Goal: Find specific page/section: Find specific page/section

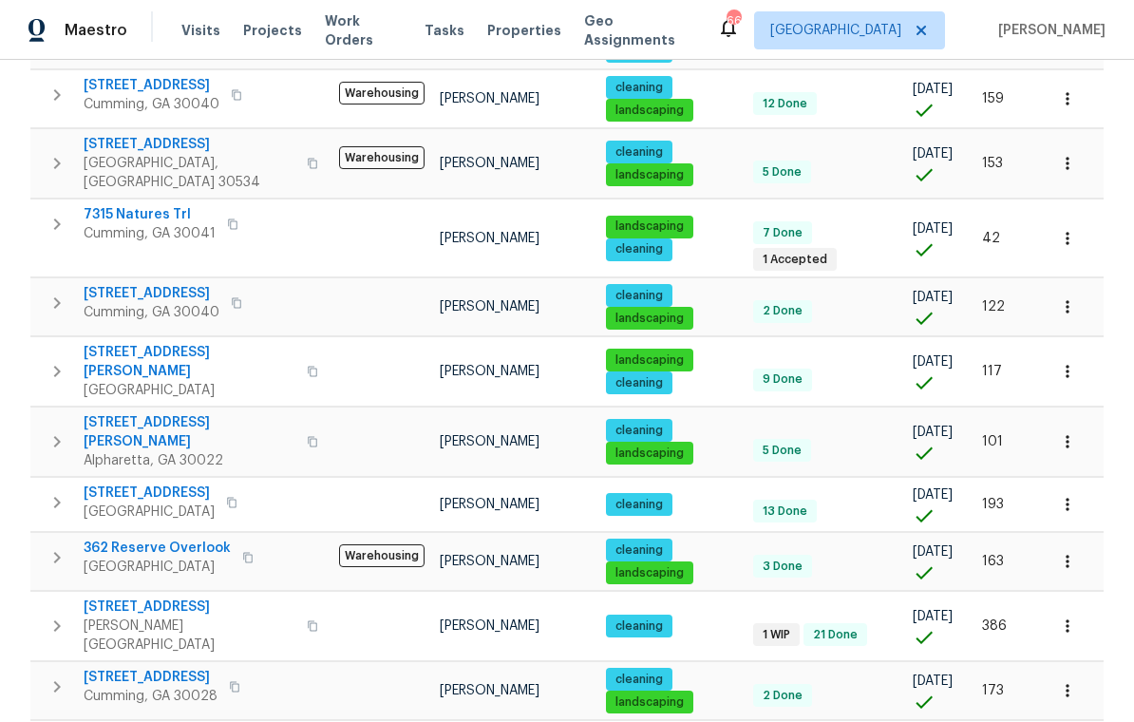
scroll to position [1196, 0]
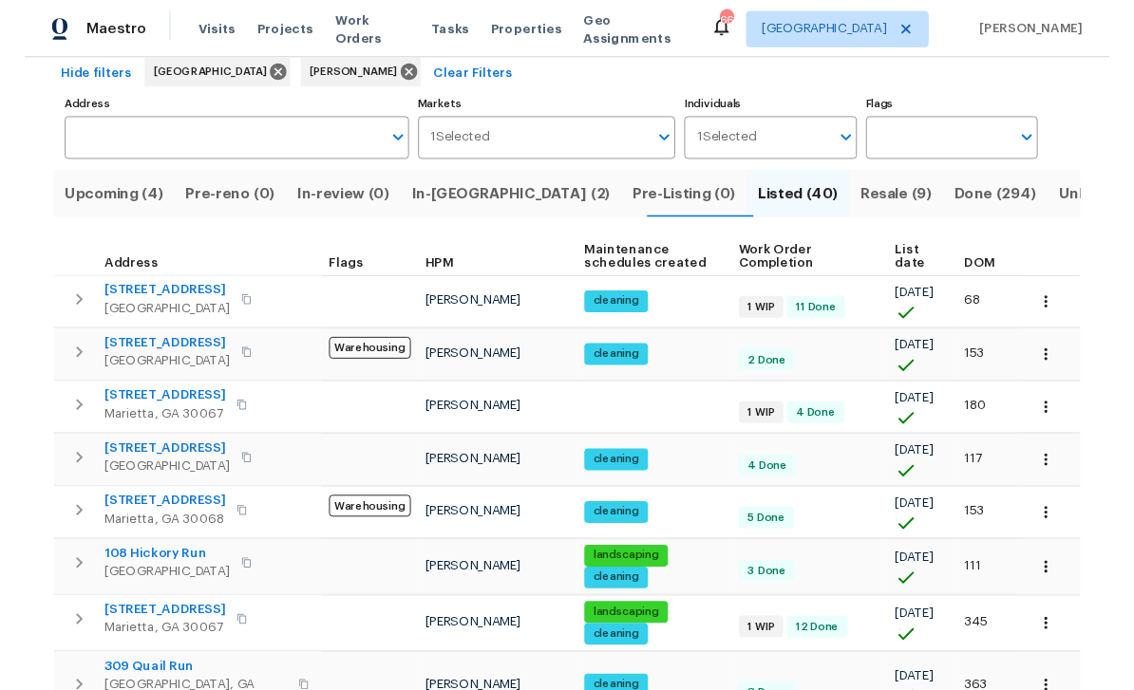
scroll to position [92, 0]
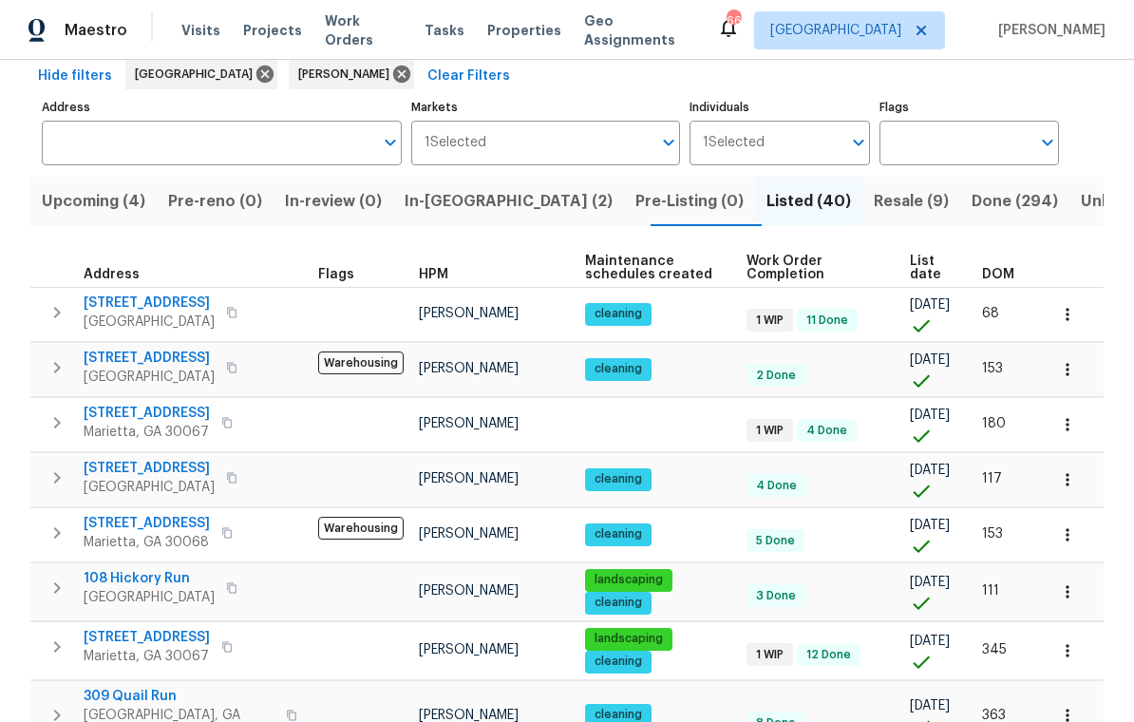
click at [133, 423] on span "[STREET_ADDRESS]" at bounding box center [147, 413] width 126 height 19
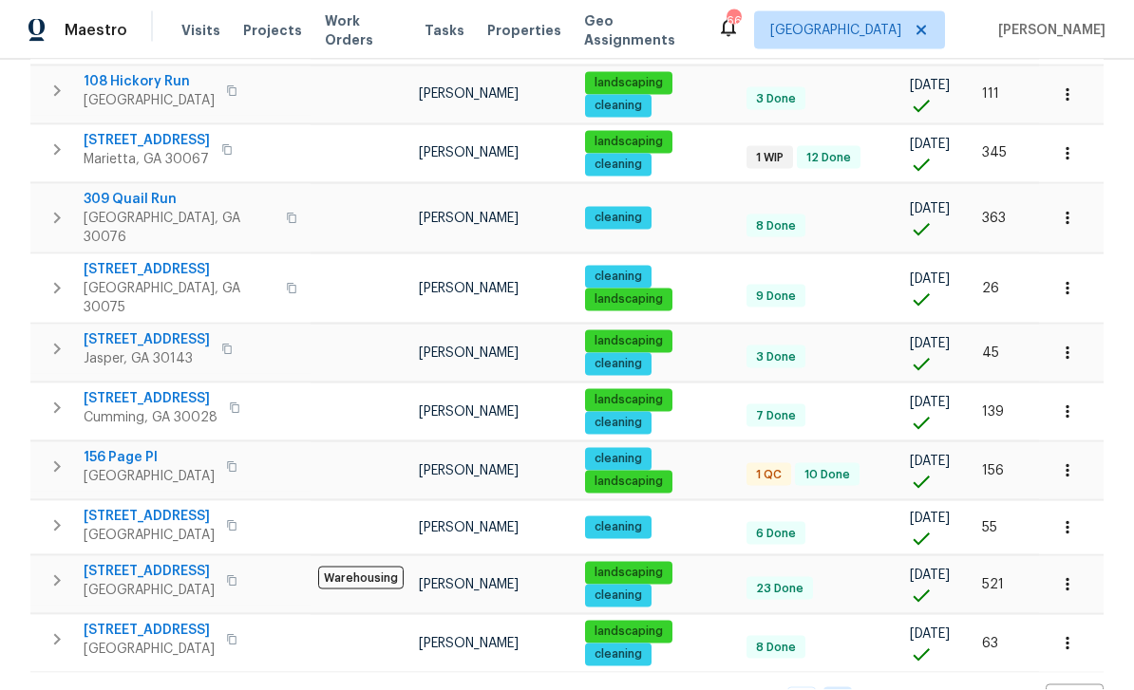
scroll to position [61, 0]
click at [805, 687] on link "1" at bounding box center [801, 701] width 28 height 29
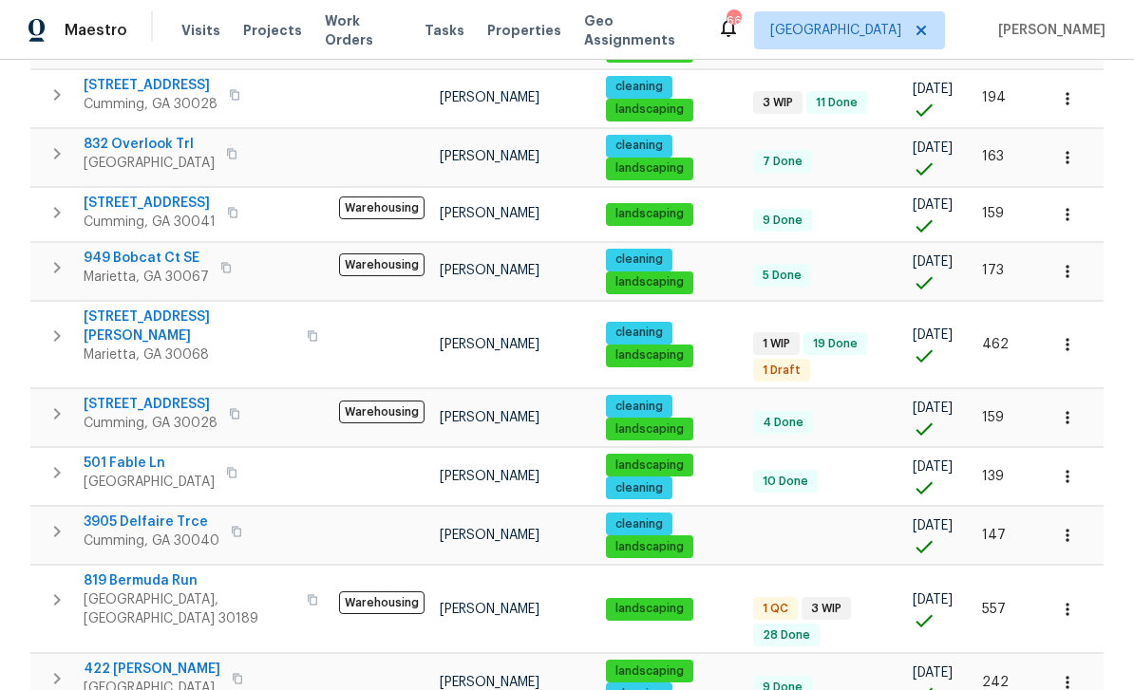
scroll to position [616, 0]
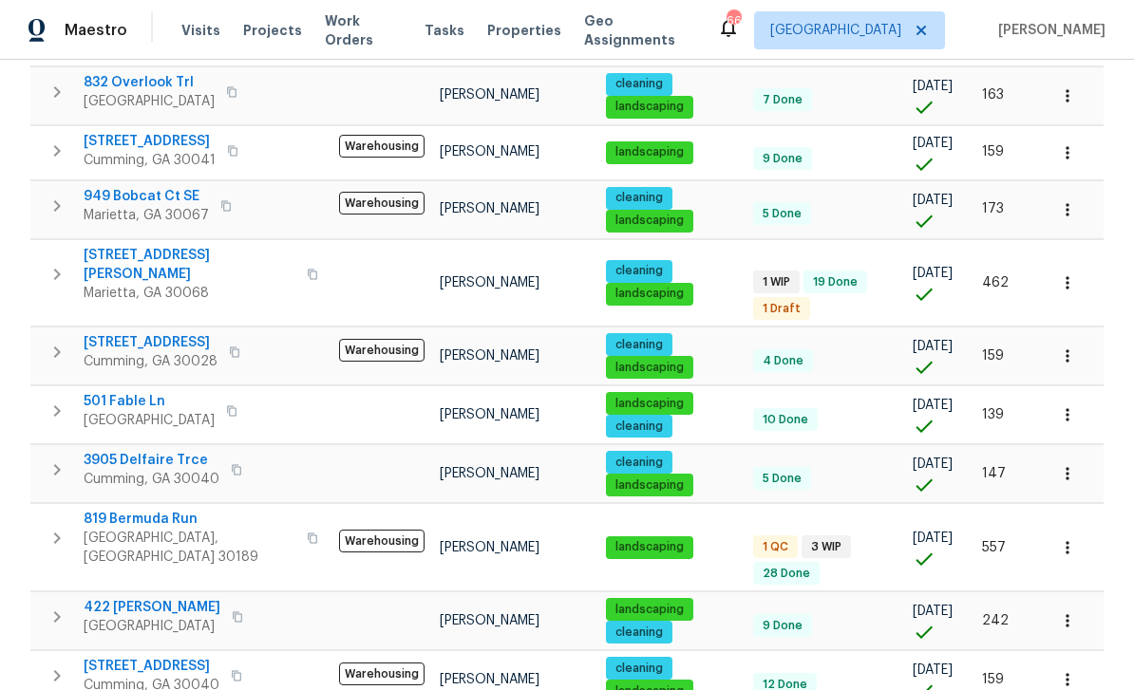
click at [130, 510] on span "819 Bermuda Run" at bounding box center [190, 519] width 212 height 19
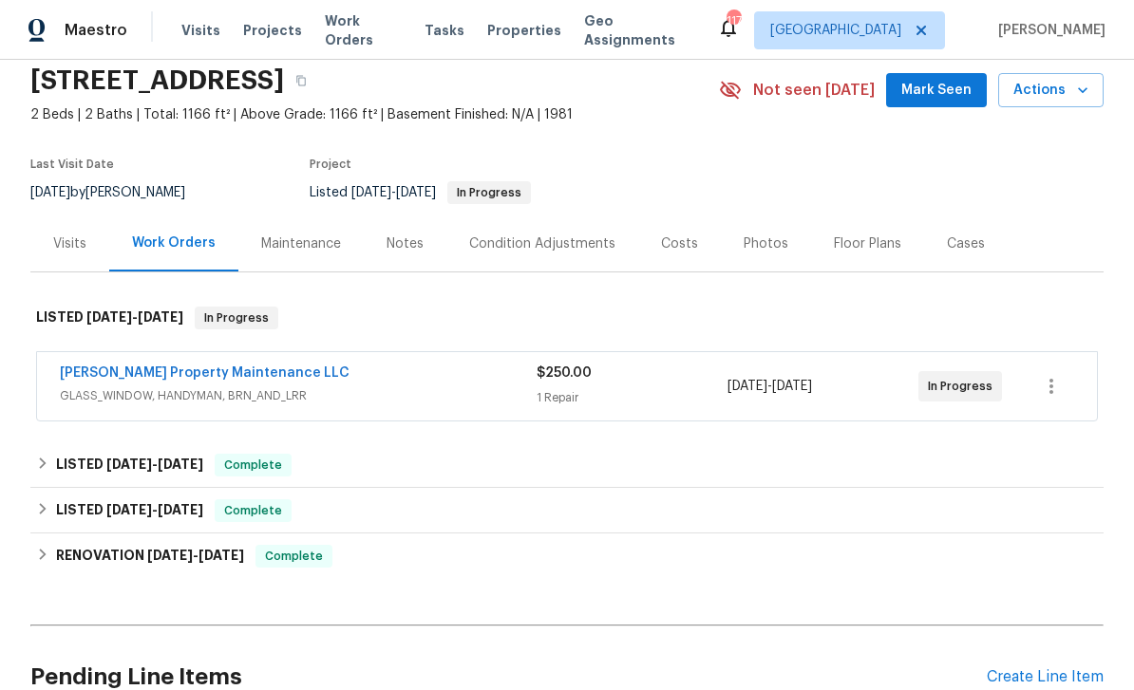
scroll to position [78, 0]
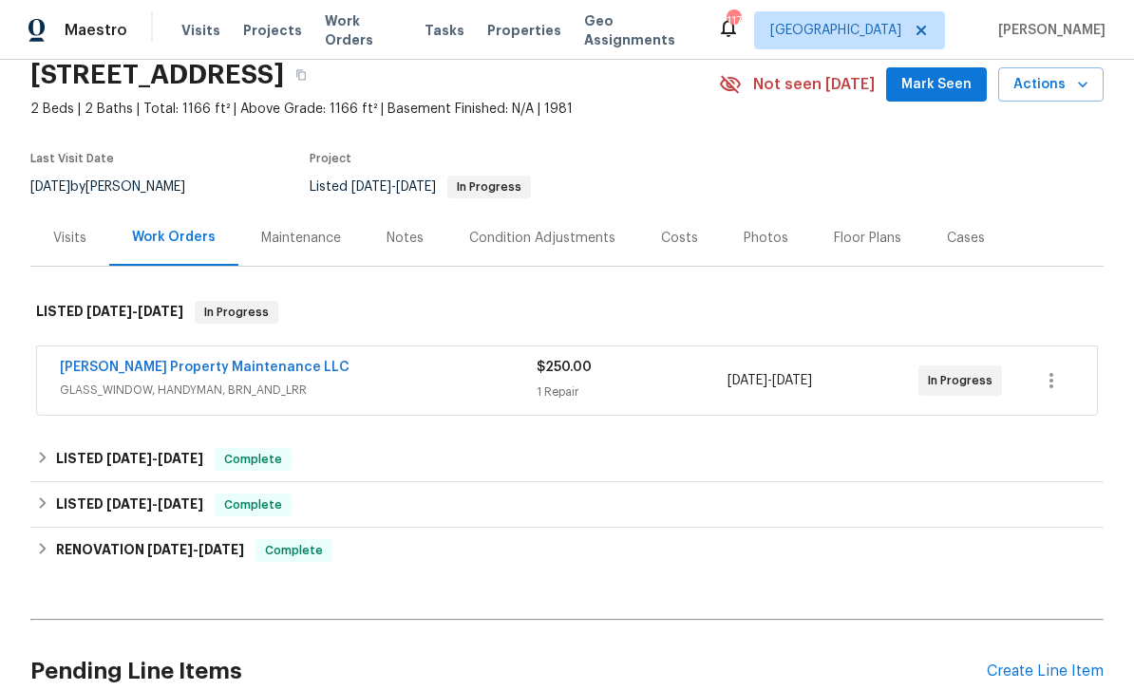
click at [103, 367] on link "[PERSON_NAME] Property Maintenance LLC" at bounding box center [205, 367] width 290 height 13
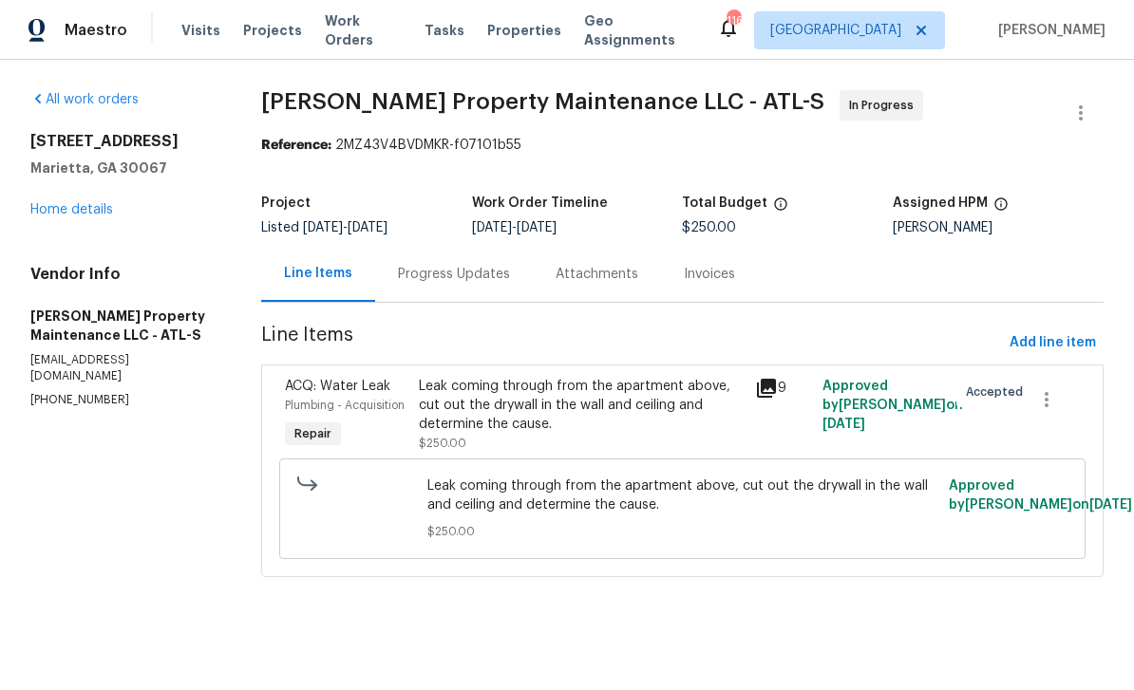
click at [176, 465] on section "All work orders 2725 Saint Augustine Trl SE Marietta, GA 30067 Home details Ven…" at bounding box center [122, 345] width 185 height 510
click at [71, 216] on link "Home details" at bounding box center [71, 209] width 83 height 13
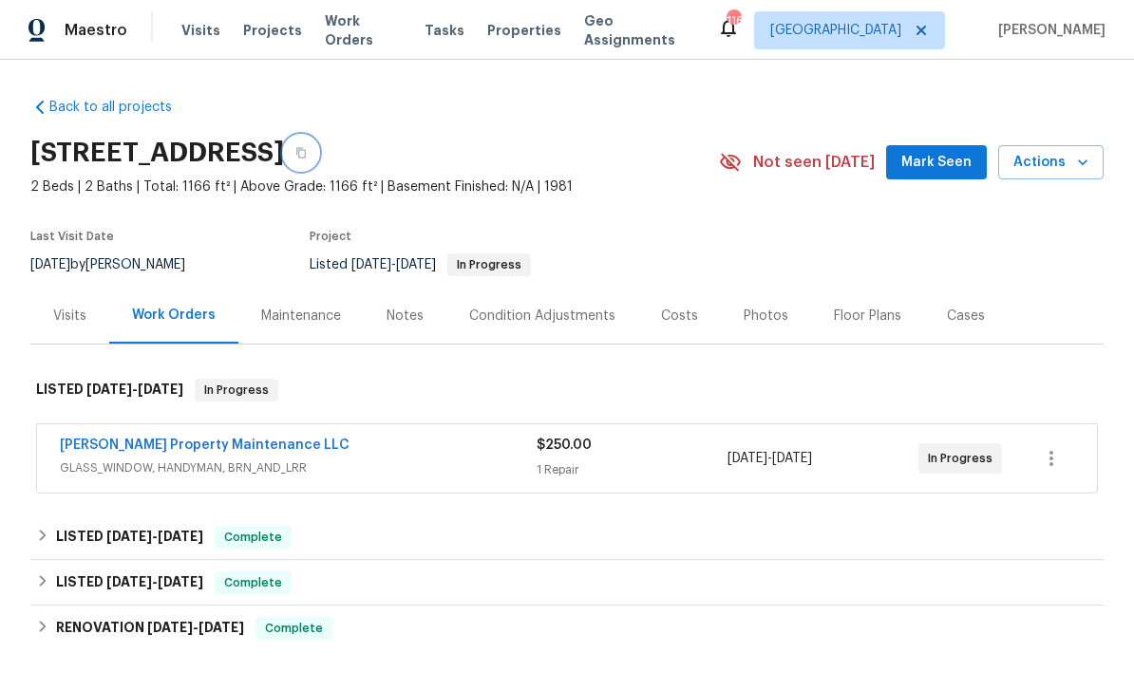
click at [307, 157] on icon "button" at bounding box center [300, 152] width 11 height 11
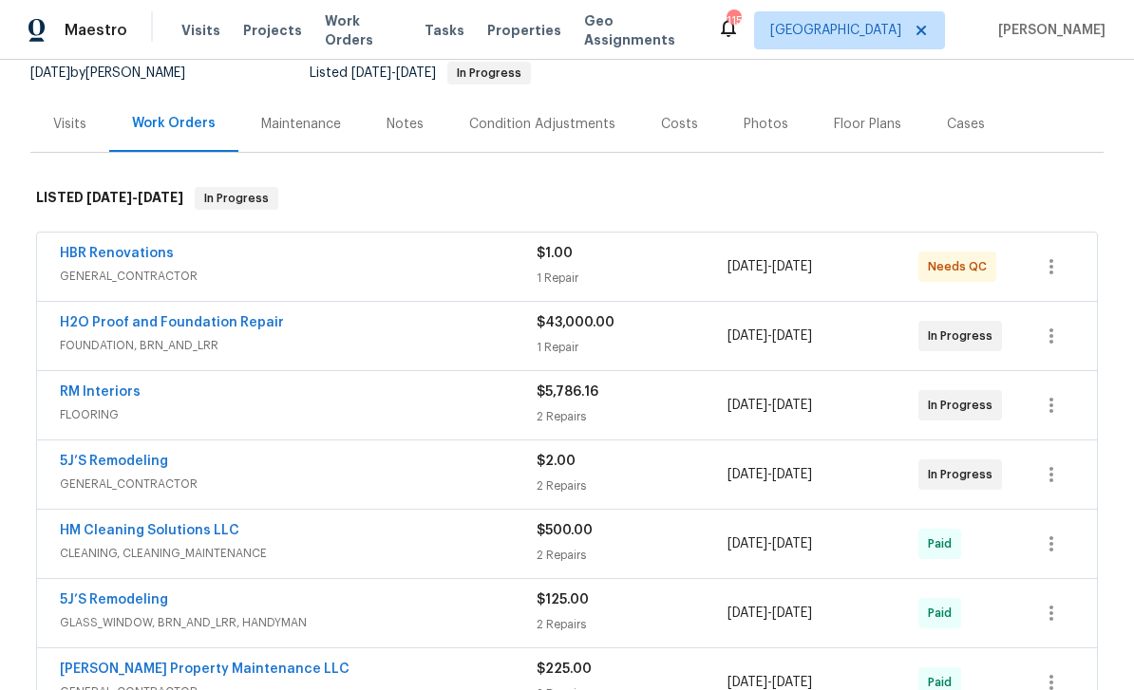
scroll to position [181, 0]
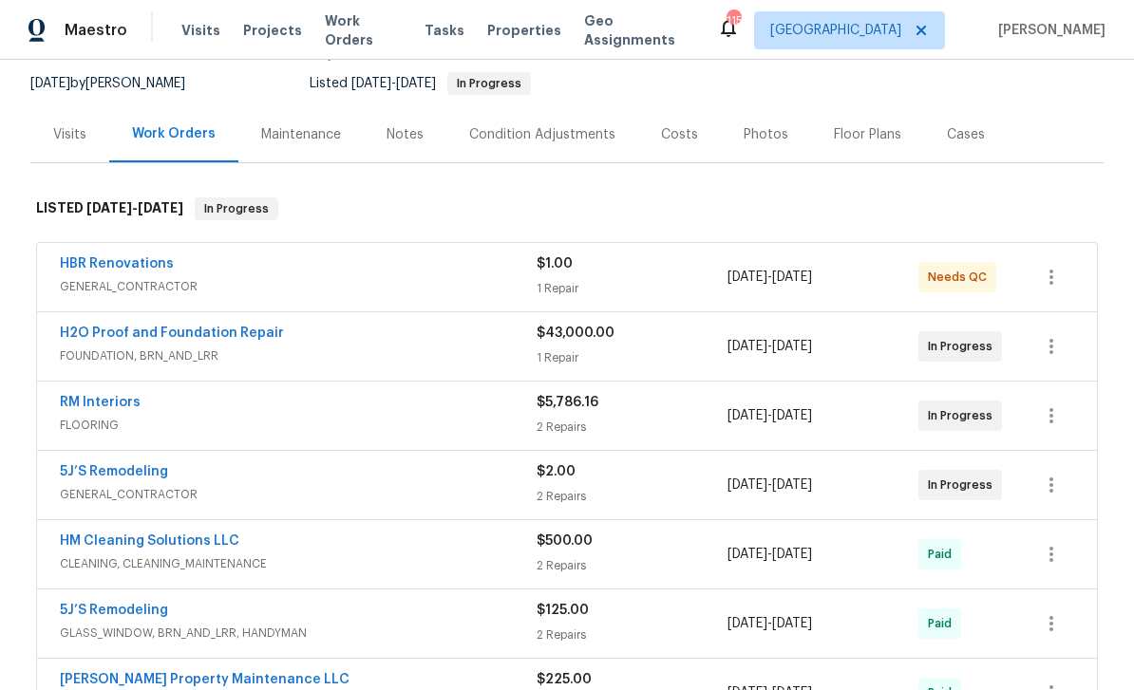
click at [95, 469] on link "5J’S Remodeling" at bounding box center [114, 471] width 108 height 13
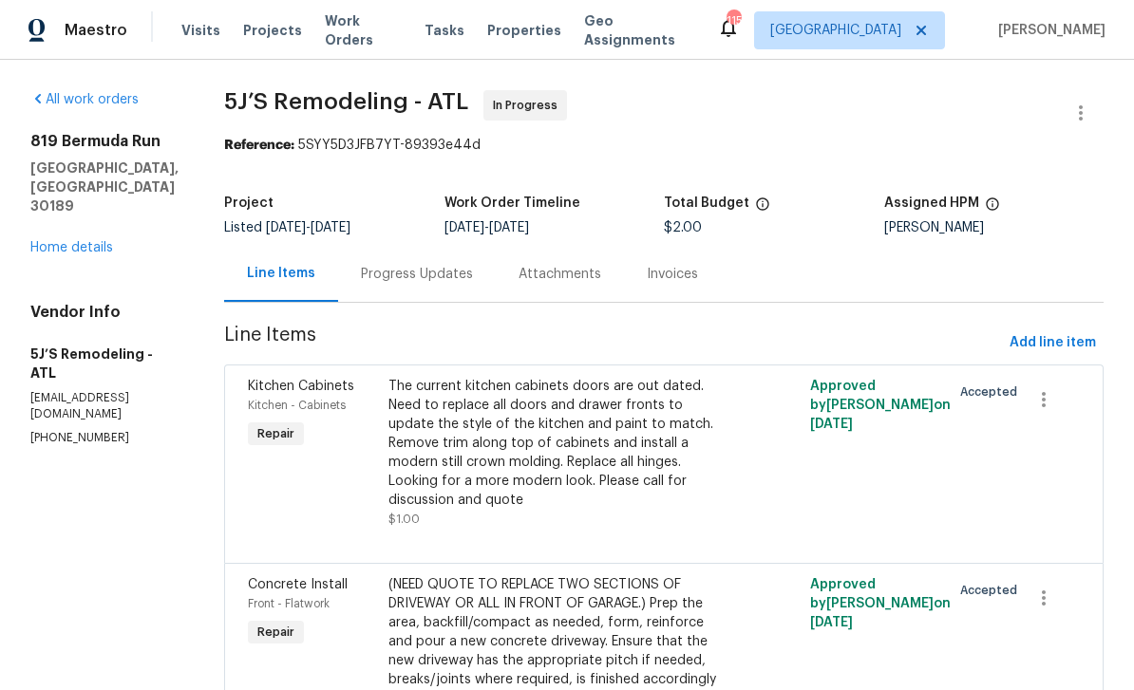
click at [405, 272] on div "Progress Updates" at bounding box center [417, 274] width 112 height 19
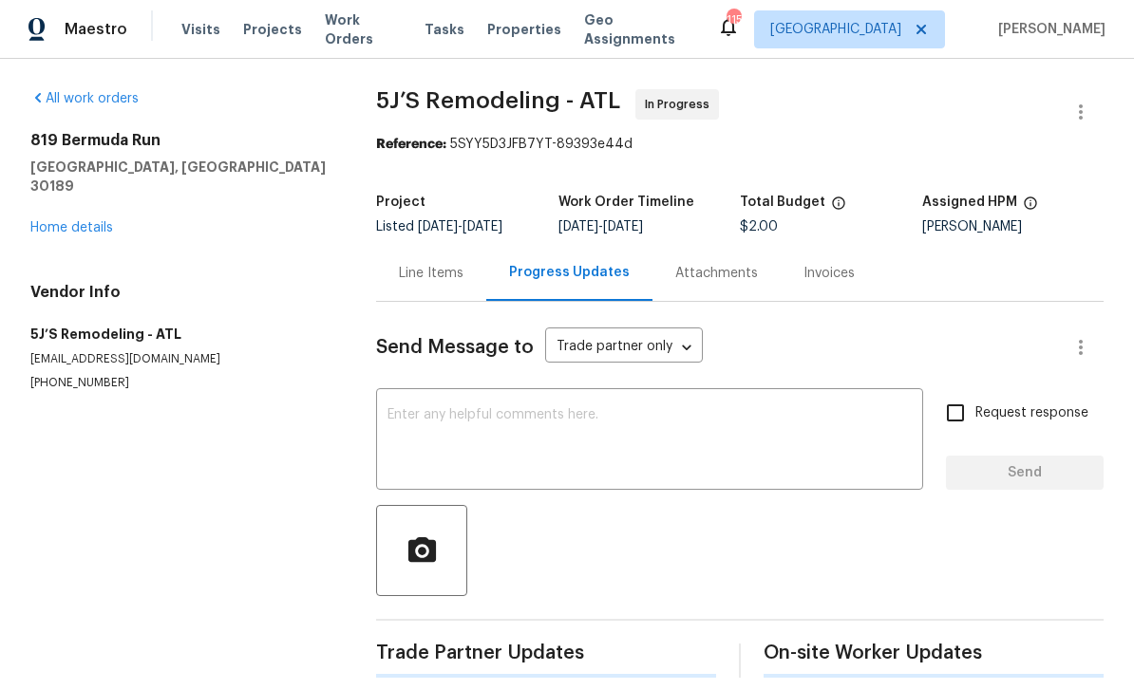
scroll to position [16, 0]
click at [430, 413] on textarea at bounding box center [649, 442] width 524 height 66
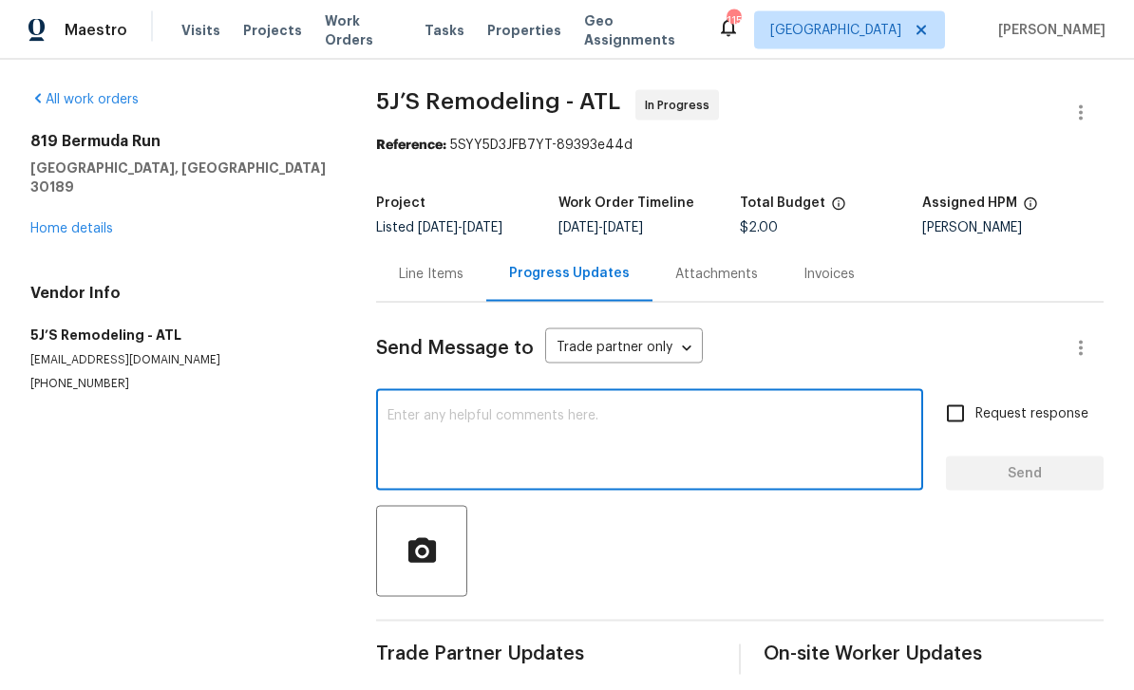
scroll to position [0, 0]
click at [65, 222] on link "Home details" at bounding box center [71, 228] width 83 height 13
